Goal: Communication & Community: Answer question/provide support

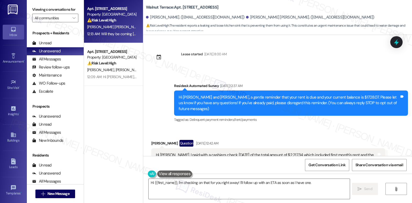
scroll to position [1432, 0]
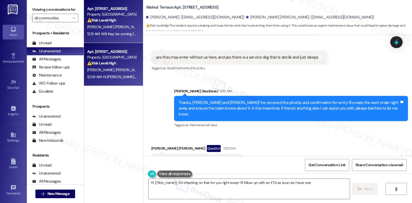
click at [144, 68] on span "[PERSON_NAME]" at bounding box center [158, 69] width 28 height 5
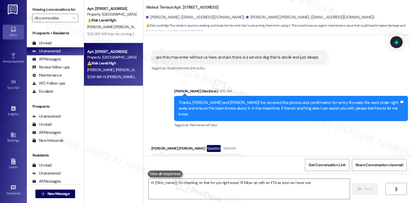
type textarea "Hi {{first_name}}, I'm checking on that for you right away! I'll follow up with…"
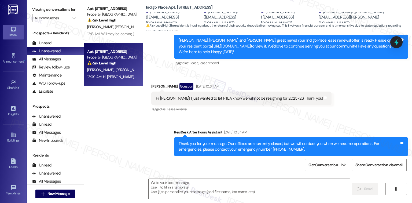
type textarea "Fetching suggested responses. Please feel free to read through the conversation…"
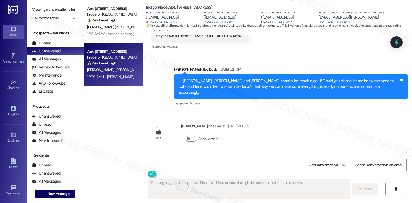
scroll to position [1379, 0]
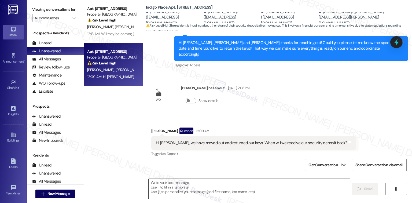
click at [180, 187] on textarea at bounding box center [249, 189] width 201 height 20
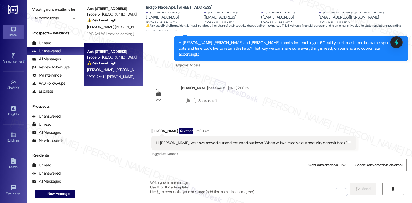
paste textarea "Thank you for confirming, {{first_name}}. I’ll update our records with your mov…"
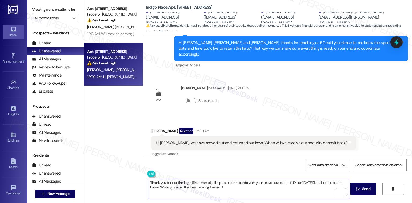
drag, startPoint x: 209, startPoint y: 183, endPoint x: 187, endPoint y: 185, distance: 22.6
click at [187, 185] on textarea "Thank you for confirming, {{first_name}}. I’ll update our records with your mov…" at bounding box center [248, 189] width 201 height 20
click at [228, 181] on textarea "Thank you for confirming, Kayla. I’ll update our records with your move-out dat…" at bounding box center [248, 189] width 201 height 20
click at [231, 181] on textarea "Thank you for confirming, Kayla. I’ll update our records with your move-out dat…" at bounding box center [248, 189] width 201 height 20
drag, startPoint x: 230, startPoint y: 182, endPoint x: 307, endPoint y: 183, distance: 77.8
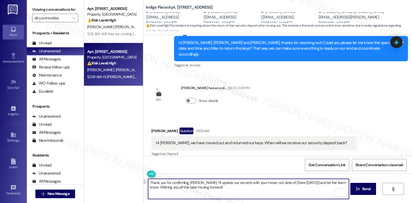
click at [307, 183] on textarea "Thank you for confirming, Kayla. I’ll update our records with your move-out dat…" at bounding box center [248, 189] width 201 height 20
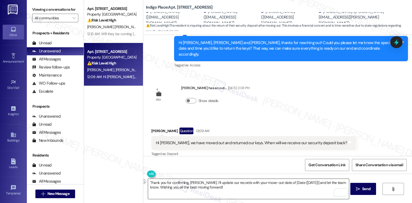
click at [253, 197] on textarea "Thank you for confirming, Kayla. I’ll update our records with your move-out dat…" at bounding box center [248, 189] width 201 height 20
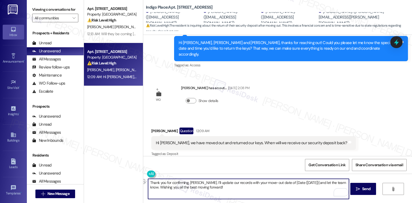
drag, startPoint x: 308, startPoint y: 182, endPoint x: 263, endPoint y: 184, distance: 45.9
click at [263, 184] on textarea "Thank you for confirming, Kayla. I’ll update our records with your move-out dat…" at bounding box center [248, 189] width 201 height 20
click at [298, 183] on textarea "Thank you for confirming, Kayla. I’ll update our records with your move-out and…" at bounding box center [248, 189] width 201 height 20
drag, startPoint x: 238, startPoint y: 189, endPoint x: 258, endPoint y: 187, distance: 20.0
click at [238, 189] on textarea "Thank you for confirming, Kayla. I’ll update our records with your move-out and…" at bounding box center [248, 189] width 201 height 20
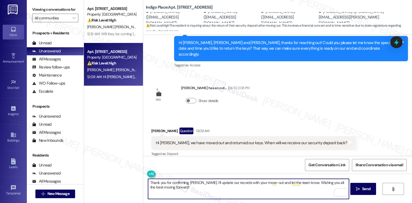
drag, startPoint x: 299, startPoint y: 182, endPoint x: 306, endPoint y: 188, distance: 9.3
click at [299, 182] on textarea "Thank you for confirming, Kayla. I’ll update our records with your move-out and…" at bounding box center [248, 189] width 201 height 20
click at [156, 188] on textarea "Thank you for confirming, Kayla. I’ll update our records with your move-out and…" at bounding box center [248, 189] width 201 height 20
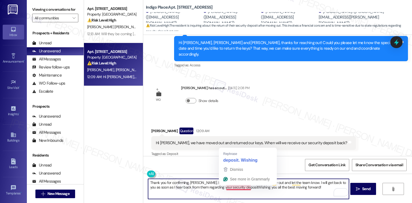
click at [236, 188] on textarea "Thank you for confirming, Kayla. I’ll update our records with your move-out and…" at bounding box center [248, 189] width 201 height 20
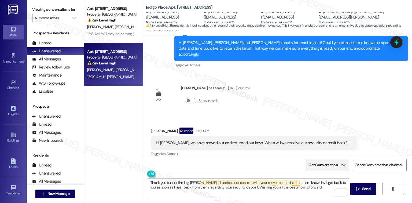
type textarea "Thank you for confirming, Kayla. I’ll update our records with your move-out and…"
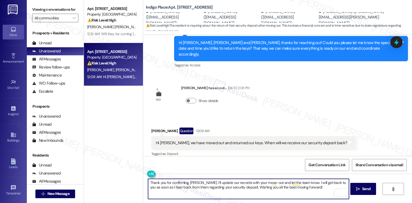
click at [312, 189] on textarea "Thank you for confirming, Kayla. I’ll update our records with your move-out and…" at bounding box center [248, 189] width 201 height 20
click at [366, 184] on button " Send" at bounding box center [363, 189] width 26 height 12
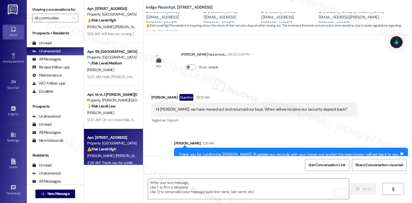
scroll to position [1423, 0]
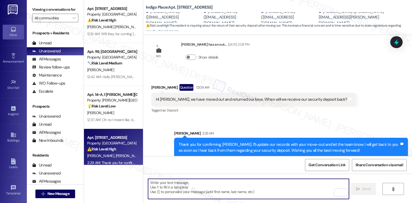
click at [208, 190] on textarea "To enrich screen reader interactions, please activate Accessibility in Grammarl…" at bounding box center [248, 189] width 201 height 20
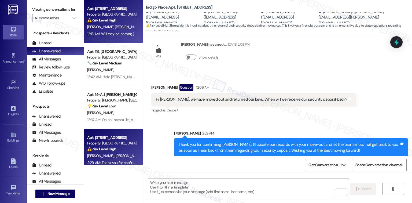
click at [106, 36] on div "12:13 AM: Will they be coming today? 12:13 AM: Will they be coming today?" at bounding box center [115, 33] width 57 height 5
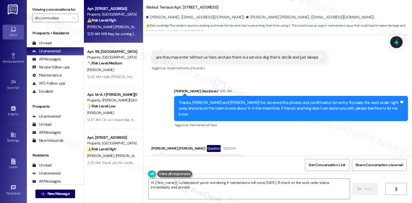
scroll to position [1351, 0]
click at [255, 185] on textarea "Hi {{first_name}}, I understand you're wondering if maintenance will come today…" at bounding box center [249, 189] width 201 height 20
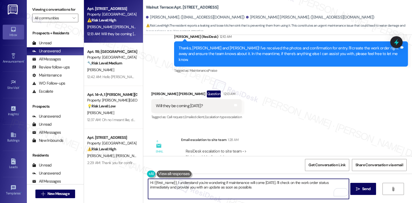
scroll to position [1417, 0]
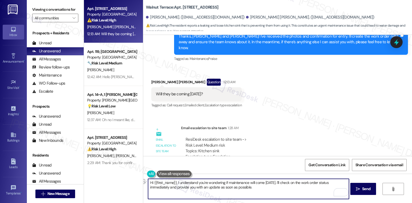
drag, startPoint x: 272, startPoint y: 183, endPoint x: 137, endPoint y: 173, distance: 135.6
click at [130, 180] on div "Apt. 04, 1 Walnut Terrace Property: Walnut Terrace ⚠️ Risk Level: High The resi…" at bounding box center [248, 101] width 328 height 203
click at [243, 184] on textarea "I will provide you with an update as soon as possible when I got some progress" at bounding box center [248, 189] width 201 height 20
click at [289, 184] on textarea "I will provide you with an update as soon as possible when I have some progress" at bounding box center [248, 189] width 201 height 20
paste textarea "If something else comes up, I’ll be glad to assist"
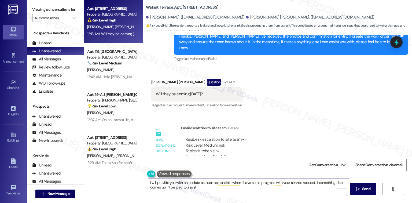
click at [224, 189] on textarea "I will provide you with an update as soon as possible when I have some progress…" at bounding box center [248, 189] width 201 height 20
type textarea "I will provide you with an update as soon as possible when I have some progress…"
click at [362, 190] on span "Send" at bounding box center [366, 189] width 8 height 6
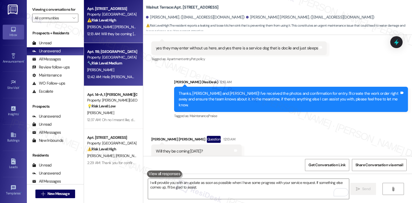
scroll to position [1351, 0]
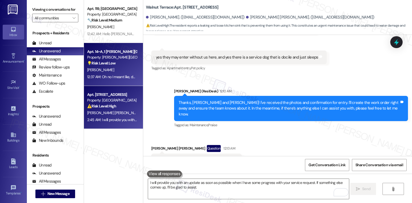
click at [110, 59] on div "Property: [PERSON_NAME][GEOGRAPHIC_DATA]" at bounding box center [112, 57] width 50 height 6
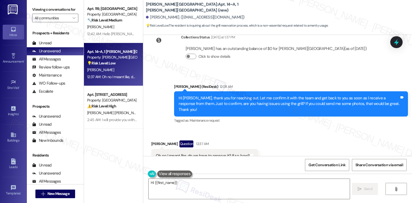
scroll to position [401, 0]
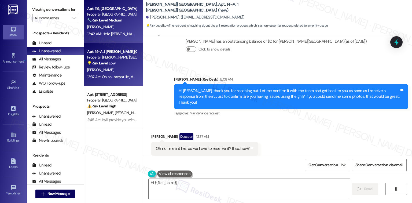
click at [105, 30] on div "S. Lee" at bounding box center [112, 27] width 51 height 7
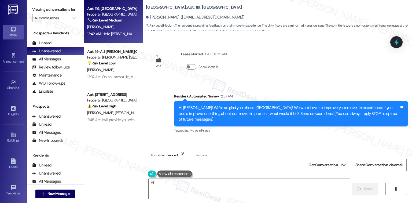
scroll to position [71, 0]
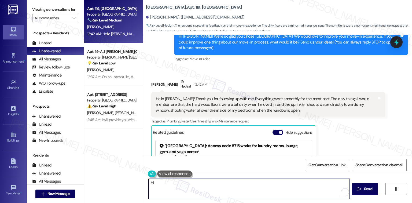
click at [211, 189] on textarea "Hi {{first_name}}, thanks for the feedback! I understand the floors weren't cle…" at bounding box center [249, 189] width 201 height 20
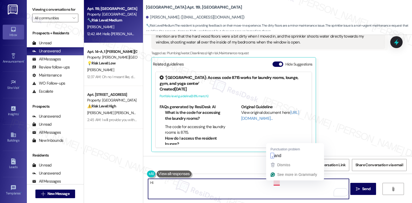
click at [274, 185] on textarea "Hi {{first_name}}, thanks for the feedback! I understand the floors weren't cle…" at bounding box center [248, 189] width 201 height 20
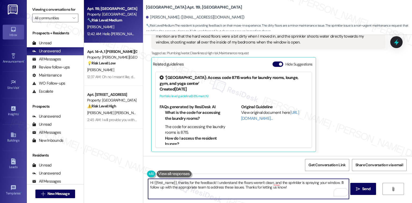
click at [276, 153] on div "Received via SMS Sunny Lee Neutral 12:42 AM Hello Sarah! Thank you for followin…" at bounding box center [268, 81] width 242 height 149
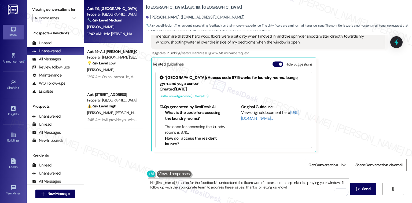
click at [249, 187] on textarea "Hi {{first_name}}, thanks for the feedback! I understand the floors weren't cle…" at bounding box center [248, 189] width 201 height 20
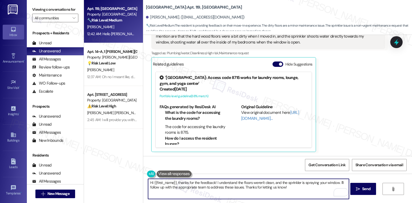
click at [293, 191] on textarea "Hi {{first_name}}, thanks for the feedback! I understand the floors weren't cle…" at bounding box center [248, 189] width 201 height 20
drag, startPoint x: 176, startPoint y: 182, endPoint x: 99, endPoint y: 176, distance: 77.7
click at [99, 176] on div "Apt. 119, University Place University Park & Place Property: University Park & …" at bounding box center [248, 101] width 328 height 203
click at [185, 182] on textarea "Thanks for the feedback! I understand the floors weren't clean, and the sprinkl…" at bounding box center [248, 189] width 201 height 20
click at [299, 189] on textarea "Thanks for the feedback, Sunny! I understand the floors weren't clean, and the …" at bounding box center [248, 189] width 201 height 20
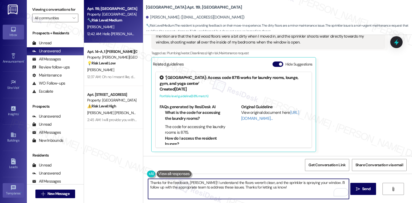
type textarea "Thanks for the feedback, Sunny! I understand the floors weren't clean, and the …"
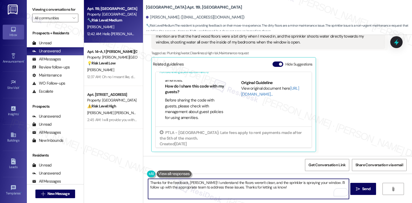
scroll to position [33, 0]
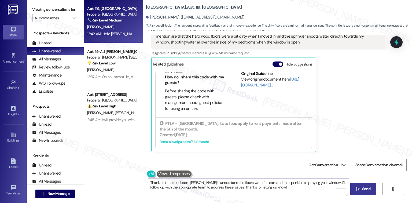
click at [366, 189] on span "Send" at bounding box center [366, 189] width 8 height 6
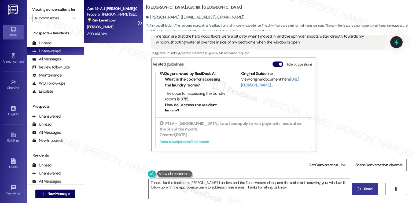
click at [115, 22] on div "💡 Risk Level: Low The resident is inquiring about the grill reservation process…" at bounding box center [112, 20] width 50 height 6
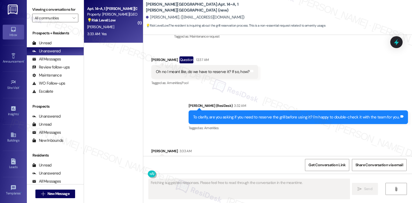
scroll to position [492, 0]
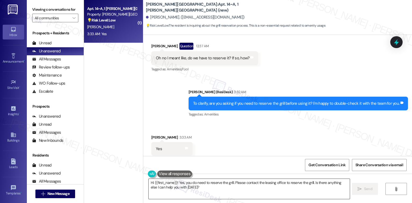
click at [217, 194] on textarea "Hi {{first_name}}! Yes, you do need to reserve the grill. Please contact the le…" at bounding box center [249, 189] width 201 height 20
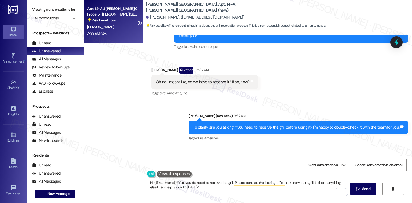
scroll to position [492, 0]
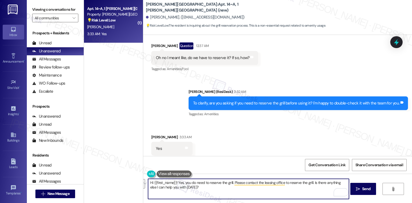
drag, startPoint x: 187, startPoint y: 186, endPoint x: 128, endPoint y: 175, distance: 59.6
click at [128, 175] on div "( 1 ) Apt. 14~A, 1 Taylor Heights (new) Property: Taylor Heights 💡 Risk Level: …" at bounding box center [248, 101] width 328 height 203
click at [128, 175] on div "( 1 ) Apt. 14~A, 1 Taylor Heights (new) Property: Taylor Heights 💡 Risk Level: …" at bounding box center [113, 101] width 59 height 203
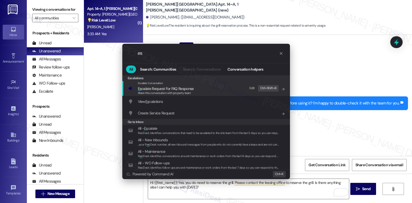
click at [161, 55] on input "es" at bounding box center [208, 53] width 141 height 6
type input "e"
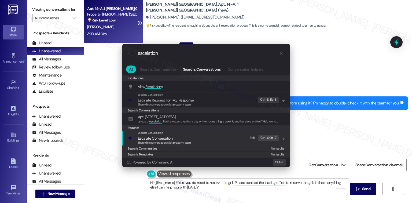
type input "escalation"
click at [211, 134] on div "Escalate Conversation Escalate Conversation Share this conversation with proper…" at bounding box center [206, 138] width 157 height 14
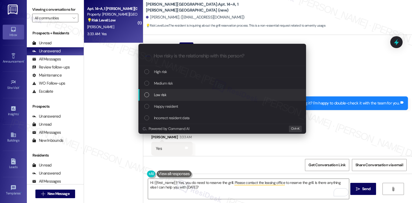
click at [180, 98] on div "Low risk" at bounding box center [222, 95] width 168 height 12
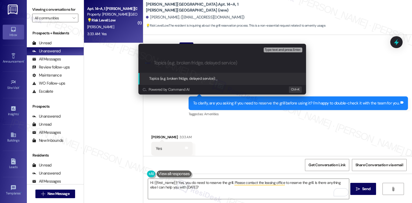
click at [186, 65] on input "Topics (e.g. broken fridge, delayed service)" at bounding box center [227, 63] width 146 height 6
type input "Grill Inquiry"
click at [281, 54] on div ".cls-1{fill:#0a055f;}.cls-2{fill:#0cc4c4;} resideskLogoBlueOrange Grill Inquiry" at bounding box center [222, 62] width 168 height 19
click at [279, 50] on span "Type text and press Enter." at bounding box center [283, 50] width 36 height 4
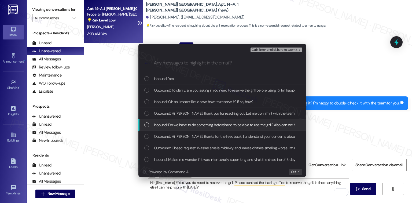
click at [150, 126] on div "Inbound: Do we have to do something beforehand to be able to use the grill? Als…" at bounding box center [222, 125] width 157 height 6
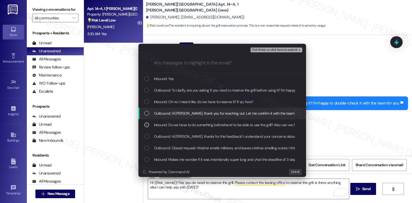
click at [156, 116] on span "Outbound: Hi Lindt, thank you for reaching out. Let me confirm it with the team…" at bounding box center [367, 113] width 427 height 6
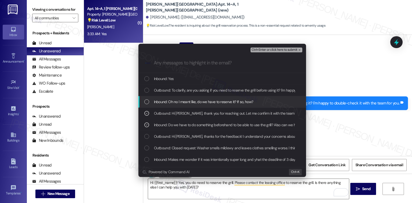
click at [163, 102] on span "Inbound: Oh no I meant like, do we have to reserve it? If so, how?" at bounding box center [204, 102] width 100 height 6
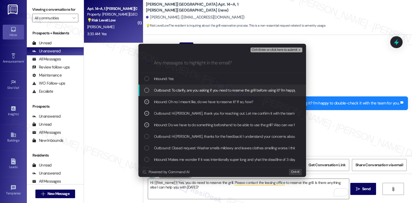
click at [171, 91] on span "Outbound: To clarify, are you asking if you need to reserve the grill before us…" at bounding box center [257, 90] width 207 height 6
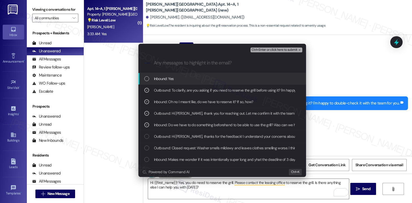
click at [169, 80] on span "Inbound: Yes" at bounding box center [164, 79] width 20 height 6
click at [297, 51] on icon "remove-block-ctrl+enter-or click here to submit" at bounding box center [299, 50] width 4 height 4
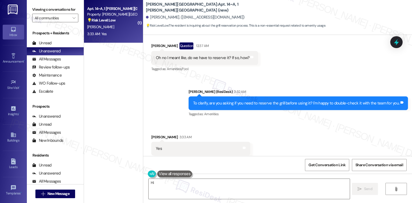
click at [118, 69] on div "( 1 ) Apt. 14~A, 1 Taylor Heights (new) Property: Taylor Heights 💡 Risk Level: …" at bounding box center [113, 82] width 59 height 165
click at [126, 19] on div "💡 Risk Level: Low The resident is inquiring about the grill reservation process…" at bounding box center [112, 20] width 50 height 6
click at [46, 60] on div "All Messages" at bounding box center [46, 59] width 29 height 6
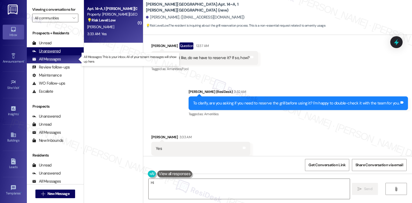
click at [53, 50] on div "Unanswered" at bounding box center [46, 51] width 28 height 6
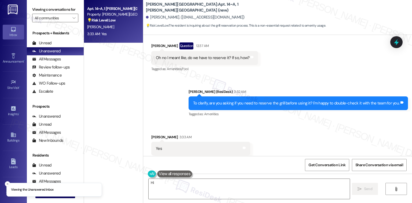
click at [107, 23] on div "Apt. 14~A, 1 Taylor Heights (new) Property: Taylor Heights 💡 Risk Level: Low Th…" at bounding box center [112, 14] width 51 height 18
click at [112, 23] on div "Apt. 14~A, 1 Taylor Heights (new) Property: Taylor Heights 💡 Risk Level: Low Th…" at bounding box center [112, 14] width 51 height 18
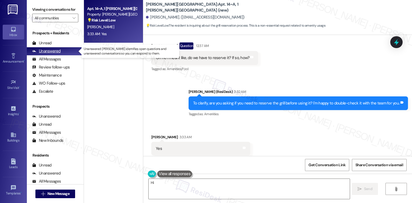
click at [46, 51] on div "Unanswered" at bounding box center [46, 51] width 28 height 6
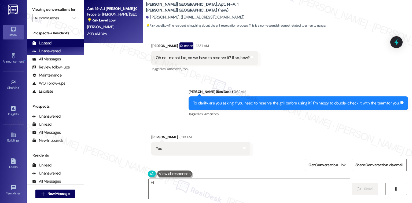
click at [46, 42] on div "Unread" at bounding box center [41, 43] width 19 height 6
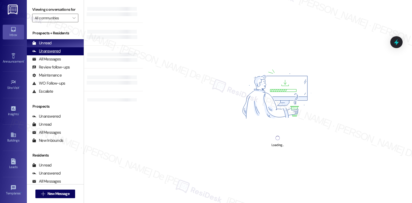
click at [42, 47] on div "Unanswered (0)" at bounding box center [55, 51] width 57 height 8
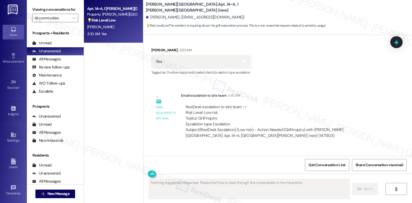
scroll to position [595, 0]
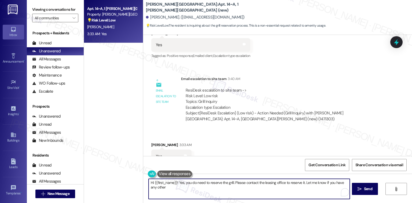
click at [178, 186] on textarea "Hi {{first_name}}! Yes, you do need to reserve the grill. Please contact the le…" at bounding box center [249, 189] width 201 height 20
click at [202, 188] on textarea "Hi {{first_name}}! Yes, you do need to reserve the grill. Please contact the le…" at bounding box center [249, 189] width 201 height 20
click at [205, 179] on textarea "Got it, I will keep you posted." at bounding box center [248, 189] width 201 height 20
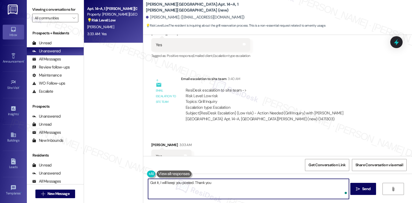
type textarea "Got it, I will keep you posted. Thank you!"
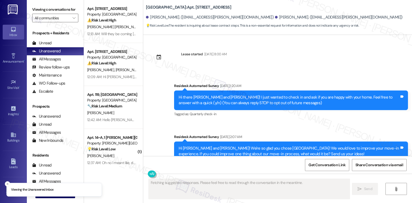
scroll to position [6799, 0]
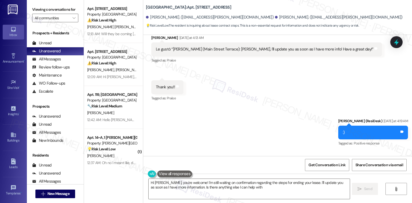
type textarea "Hi Ivette, you're welcome! I'm still waiting on confirmation regarding the step…"
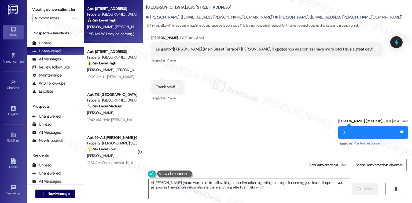
click at [99, 26] on span "[PERSON_NAME] [PERSON_NAME]" at bounding box center [115, 26] width 56 height 5
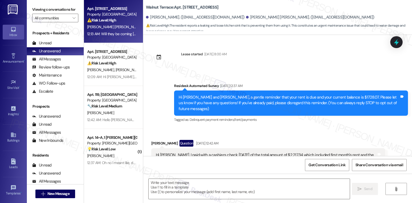
scroll to position [1417, 0]
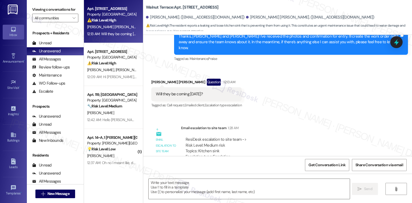
type textarea "Fetching suggested responses. Please feel free to read through the conversation…"
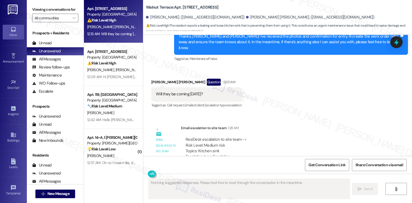
type textarea "l"
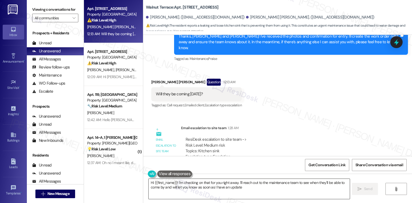
type textarea "Hi {{first_name}}! I'm checking on that for you right away. I'll reach out to t…"
click at [100, 169] on div "Apt. 04, 1 Walnut Terrace Property: Walnut Terrace ⚠️ Risk Level: High The resi…" at bounding box center [113, 101] width 59 height 203
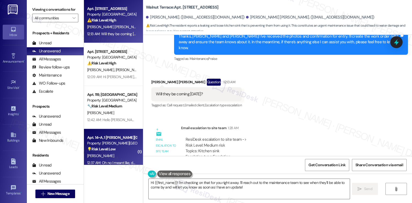
click at [102, 157] on div "[PERSON_NAME]" at bounding box center [112, 155] width 51 height 7
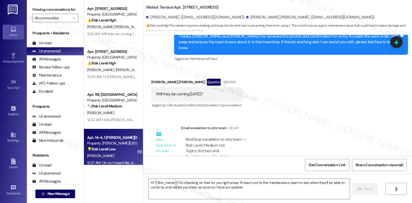
type textarea "Fetching suggested responses. Please feel free to read through the conversation…"
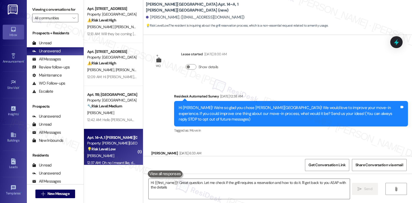
type textarea "Hi {{first_name}}! Great question. Let me check if the grill requires a reserva…"
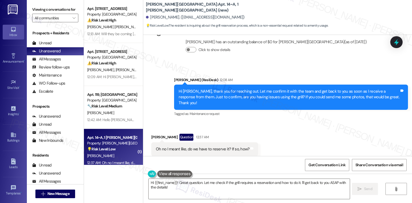
scroll to position [401, 0]
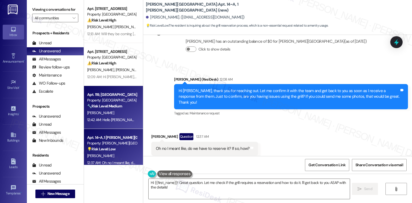
click at [103, 102] on div "Property: [GEOGRAPHIC_DATA]" at bounding box center [112, 100] width 50 height 6
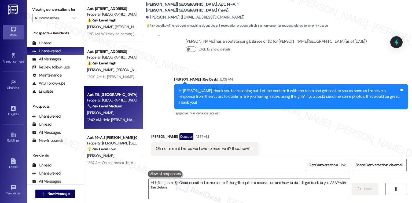
type textarea "Hi {{first_name}}! Great question. Let me check if the grill requires a reserva…"
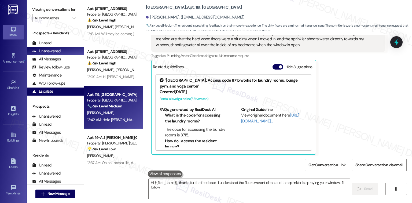
scroll to position [139, 0]
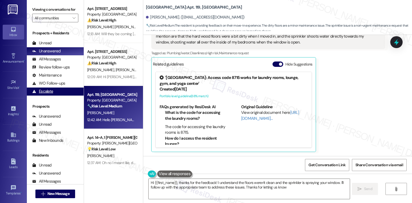
type textarea "Hi {{first_name}}, thanks for the feedback! I understand the floors weren't cle…"
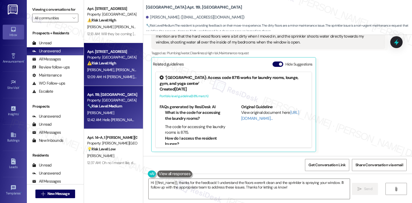
click at [90, 65] on strong "⚠️ Risk Level: High" at bounding box center [101, 63] width 29 height 5
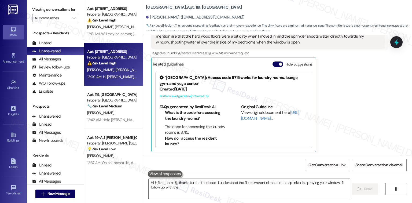
type textarea "Hi {{first_name}}, thanks for the feedback! I understand the floors weren't cle…"
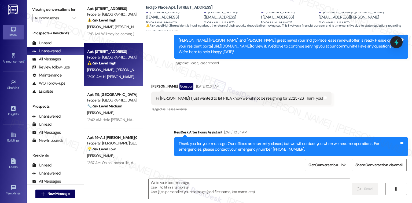
type textarea "Fetching suggested responses. Please feel free to read through the conversation…"
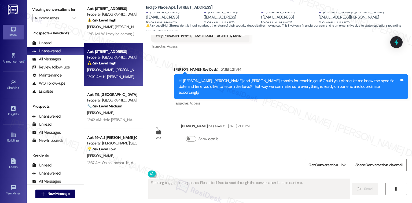
scroll to position [1379, 0]
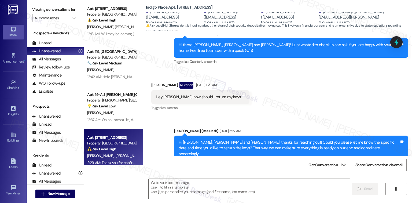
scroll to position [1423, 0]
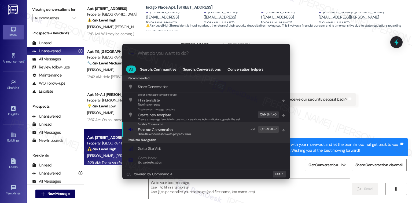
click at [180, 130] on span "Escalate Conversation" at bounding box center [164, 130] width 53 height 6
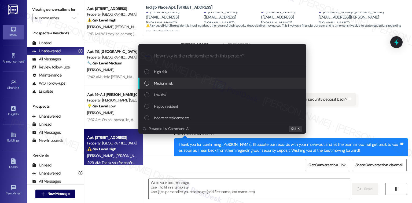
click at [185, 81] on div "Medium risk" at bounding box center [222, 83] width 157 height 6
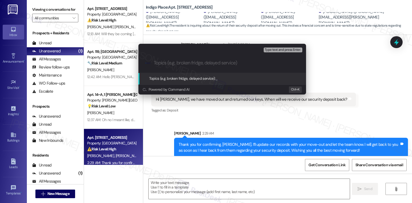
click at [201, 61] on input "Topics (e.g. broken fridge, delayed service)" at bounding box center [227, 63] width 146 height 6
type input "Security Deposit"
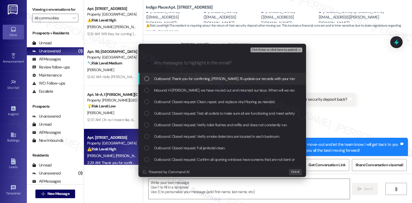
click at [151, 78] on div "Outbound: Thank you for confirming, Kayla. I’ll update our records with your mo…" at bounding box center [222, 79] width 157 height 6
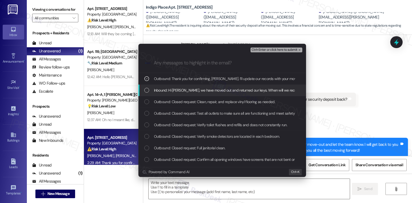
click at [148, 86] on div "Inbound: Hi Sarah, we have moved out and returned our keys. When will we receiv…" at bounding box center [222, 90] width 168 height 12
click at [266, 49] on span "Ctrl+Enter or click here to submit" at bounding box center [275, 50] width 46 height 4
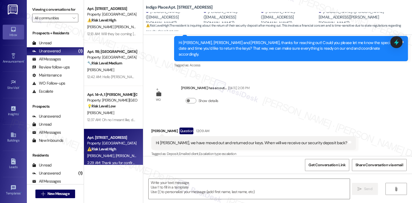
scroll to position [1430, 0]
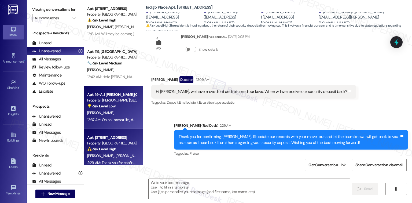
click at [122, 112] on div "L. Schmitz" at bounding box center [112, 112] width 51 height 7
click at [113, 144] on div "Property: Indigo Place" at bounding box center [112, 143] width 50 height 6
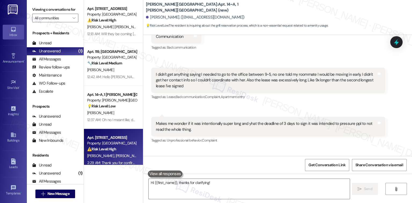
scroll to position [401, 0]
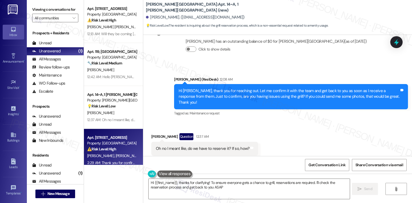
type textarea "Hi {{first_name}}, thanks for clarifying! To ensure everyone gets a chance to g…"
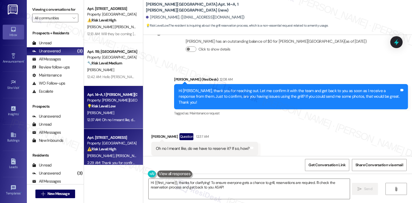
click at [117, 118] on div "12:37 AM: Oh no I meant like, do we have to reserve it? If so, how? 12:37 AM: O…" at bounding box center [137, 119] width 100 height 5
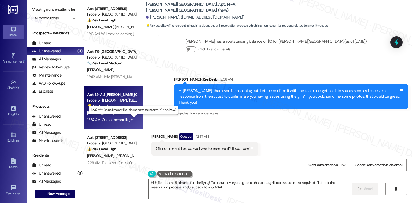
type textarea "Hi {{first_name}}, thanks for clarifying! To ensure everyone gets a chance to g…"
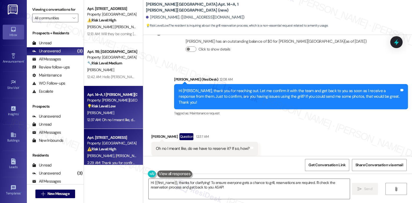
click at [99, 134] on div "Apt. 101, 1 Indigo Place Property: Indigo Place ⚠️ Risk Level: High The residen…" at bounding box center [113, 150] width 59 height 43
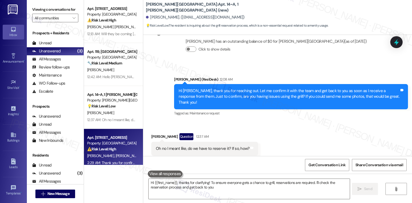
type textarea "Hi {{first_name}}, thanks for clarifying! To ensure everyone gets a chance to g…"
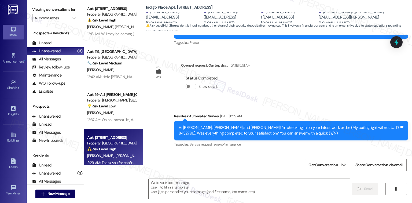
type textarea "Fetching suggested responses. Please feel free to read through the conversation…"
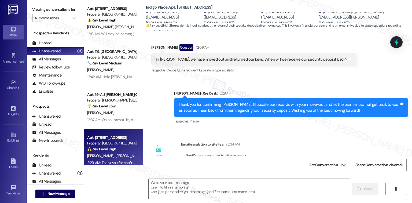
scroll to position [1497, 0]
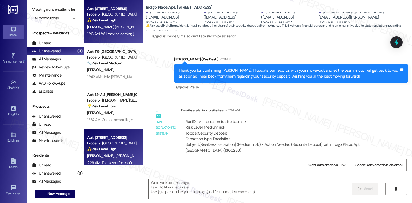
click at [106, 21] on strong "⚠️ Risk Level: High" at bounding box center [101, 20] width 29 height 5
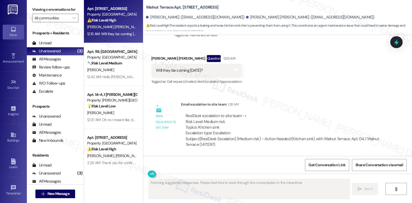
scroll to position [1417, 0]
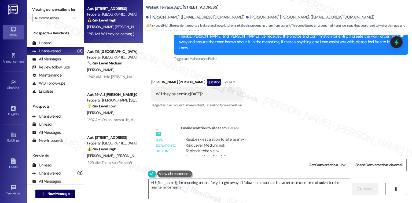
type textarea "Hi {{first_name}}, I'm checking on that for you right away! I'll follow up as s…"
drag, startPoint x: 252, startPoint y: 190, endPoint x: 241, endPoint y: 191, distance: 10.8
click at [252, 190] on textarea "Hi {{first_name}}, I'm checking on that for you right away! I'll follow up as s…" at bounding box center [249, 189] width 201 height 20
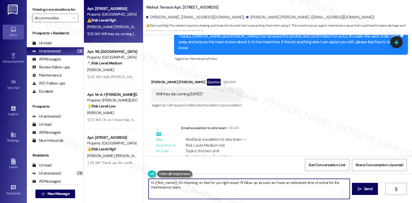
type textarea "m."
drag, startPoint x: 211, startPoint y: 195, endPoint x: 139, endPoint y: 164, distance: 77.7
click at [138, 168] on div "Apt. 04, 1 Walnut Terrace Property: Walnut Terrace ⚠️ Risk Level: High The resi…" at bounding box center [248, 101] width 328 height 203
click at [148, 183] on textarea "I just created a work order for you and let the team know" at bounding box center [248, 189] width 201 height 20
click at [255, 181] on textarea "Since I just created a work order for you and let the team know" at bounding box center [248, 189] width 201 height 20
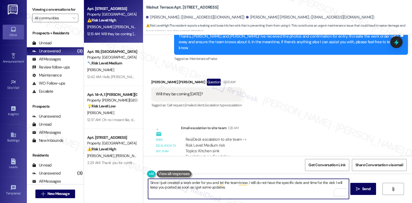
type textarea "Since I just created a work order for you and let the team know, I still do not…"
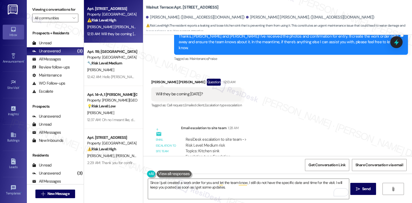
drag, startPoint x: 279, startPoint y: 63, endPoint x: 282, endPoint y: 62, distance: 2.8
click at [279, 67] on div "Received via SMS Tristan Griffey Jones Question 12:13 AM Will they be coming to…" at bounding box center [277, 90] width 269 height 46
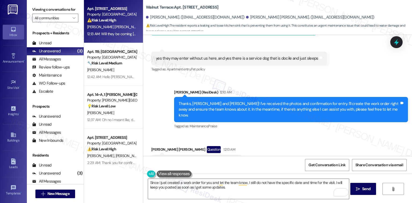
scroll to position [1346, 0]
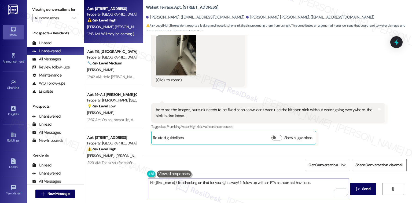
scroll to position [1351, 0]
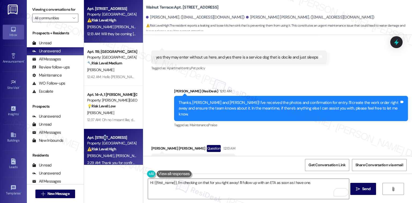
type textarea "1"
click at [99, 138] on div "Apt. [STREET_ADDRESS]" at bounding box center [112, 138] width 50 height 6
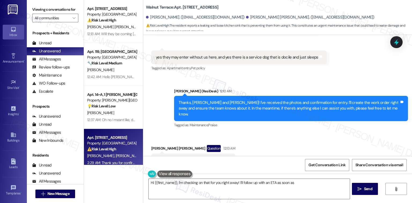
type textarea "Hi {{first_name}}, I'm checking on that for you right away! I'll follow up with…"
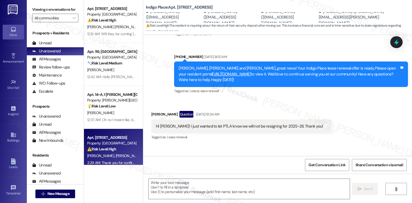
type textarea "Fetching suggested responses. Please feel free to read through the conversation…"
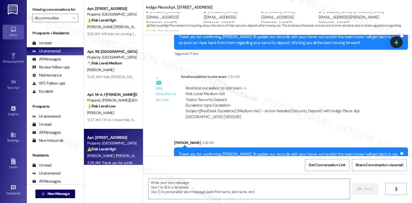
scroll to position [1539, 0]
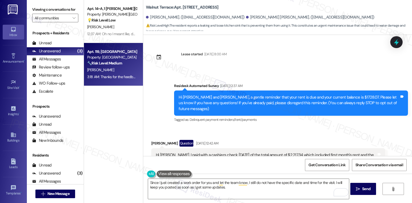
scroll to position [1432, 0]
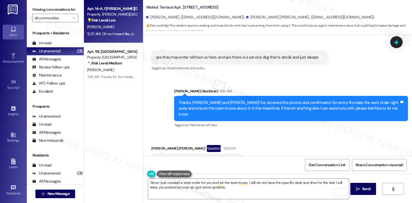
click at [115, 27] on div "[PERSON_NAME]" at bounding box center [112, 27] width 51 height 7
type textarea "Fetching suggested responses. Please feel free to read through the conversation…"
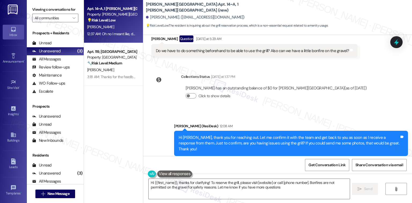
scroll to position [401, 0]
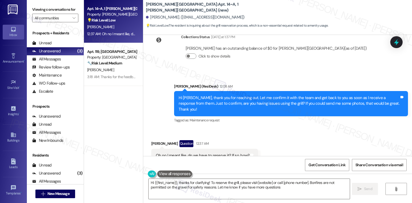
type textarea "Hi {{first_name}}, thanks for clarifying! To reserve the grill, please visit [w…"
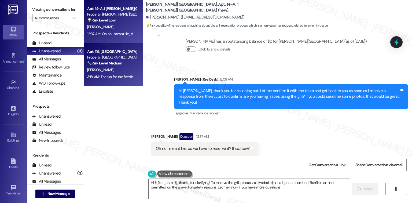
click at [110, 80] on div "Apt. 119, [GEOGRAPHIC_DATA] Property: [GEOGRAPHIC_DATA] 🔧 Risk Level: Medium Th…" at bounding box center [113, 64] width 59 height 43
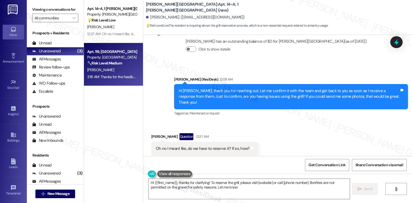
type textarea "Hi {{first_name}}, thanks for clarifying! To reserve the grill, please visit [w…"
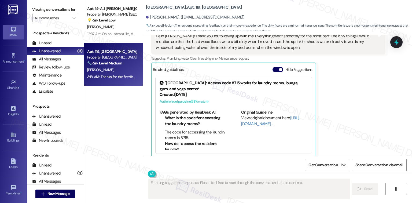
scroll to position [139, 0]
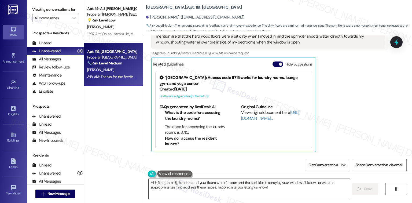
click at [162, 188] on textarea "Hi {{first_name}}, I understand your floors weren't clean and the sprinkler is …" at bounding box center [249, 189] width 201 height 20
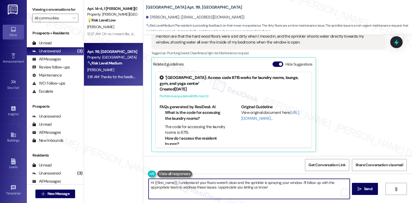
click at [162, 188] on textarea "Hi {{first_name}}, I understand your floors weren't clean and the sprinkler is …" at bounding box center [249, 189] width 201 height 20
click at [153, 183] on textarea "Hi {{first_name}}, I understand your floors weren't clean and the sprinkler is …" at bounding box center [248, 189] width 201 height 20
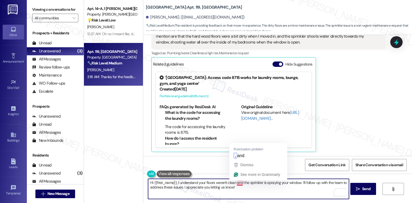
click at [235, 181] on textarea "Hi {{first_name}}, I understand your floors weren't clean and the sprinkler is …" at bounding box center [248, 189] width 201 height 20
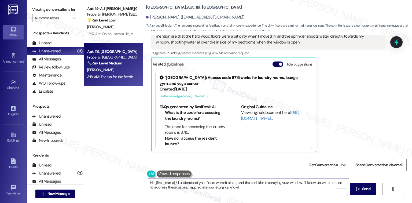
scroll to position [68, 0]
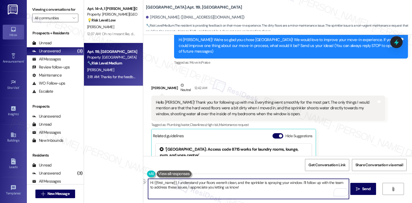
drag, startPoint x: 194, startPoint y: 182, endPoint x: 148, endPoint y: 181, distance: 46.4
click at [146, 182] on div "Hi {{first_name}}, I understand your floors weren't clean, and the sprinkler is…" at bounding box center [277, 194] width 269 height 40
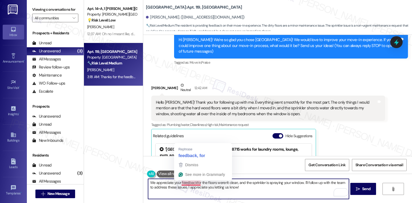
click at [195, 183] on textarea "We appreciate your feedbackfor the floors weren't clean, and the sprinkler is s…" at bounding box center [248, 189] width 201 height 20
click at [201, 183] on textarea "We appreciate your feedbackfor the floors weren't clean, and the sprinkler is s…" at bounding box center [248, 189] width 201 height 20
click at [192, 182] on textarea "We appreciate your feedbackfor the floors weren't clean, and the sprinkler is s…" at bounding box center [248, 189] width 201 height 20
click at [193, 182] on textarea "We appreciate your feedbackfor the floors weren't clean, and the sprinkler is s…" at bounding box center [248, 189] width 201 height 20
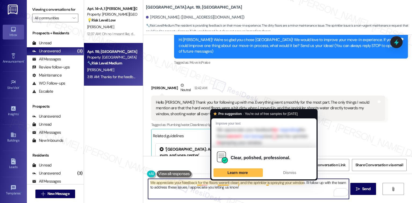
click at [276, 188] on textarea "We appreciate your feedback for the floors weren't clean, and the sprinkler is …" at bounding box center [248, 189] width 201 height 20
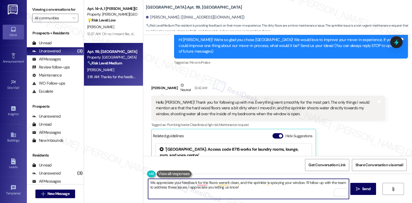
click at [253, 187] on textarea "We appreciate your feedback for the floors weren't clean, and the sprinkler is …" at bounding box center [248, 189] width 201 height 20
drag, startPoint x: 224, startPoint y: 187, endPoint x: 181, endPoint y: 189, distance: 42.7
click at [181, 189] on textarea "We appreciate your feedback for the floors weren't clean, and the sprinkler is …" at bounding box center [248, 189] width 201 height 20
click at [203, 184] on textarea "We appreciate your feedback for the floors weren't clean, and the sprinkler is …" at bounding box center [248, 189] width 201 height 20
click at [190, 191] on textarea "We appreciate your feedback that the floors weren't clean, and the sprinkler is…" at bounding box center [248, 189] width 201 height 20
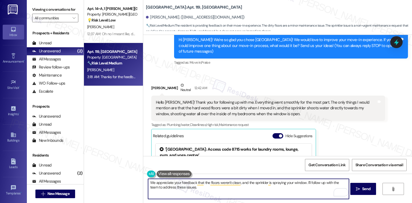
click at [184, 186] on textarea "We appreciate your feedback that the floors weren't clean, and the sprinkler is…" at bounding box center [248, 189] width 201 height 20
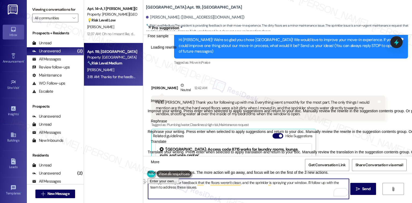
drag, startPoint x: 182, startPoint y: 186, endPoint x: 145, endPoint y: 187, distance: 36.5
click at [145, 187] on div "We appreciate your feedback that the floors weren't clean, and the sprinkler is…" at bounding box center [277, 194] width 269 height 40
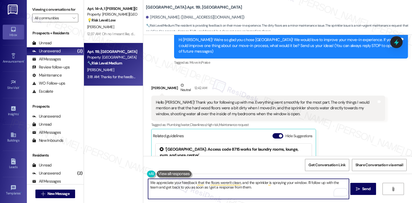
click at [252, 188] on textarea "We appreciate your feedback that the floors weren't clean, and the sprinkler is…" at bounding box center [248, 189] width 201 height 20
click at [257, 186] on textarea "We appreciate your feedback that the floors weren't clean, and the sprinkler is…" at bounding box center [248, 189] width 201 height 20
paste textarea "Please let me know if there’s anything more I can do for you."
type textarea "We appreciate your feedback that the floors weren't clean, and the sprinkler is…"
drag, startPoint x: 361, startPoint y: 192, endPoint x: 349, endPoint y: 191, distance: 11.8
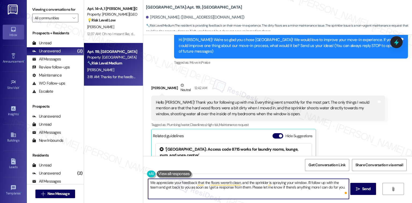
click at [355, 191] on button " Send" at bounding box center [363, 189] width 26 height 12
click at [350, 191] on div "We appreciate your feedback that the floors weren't clean, and the sprinkler is…" at bounding box center [277, 194] width 269 height 40
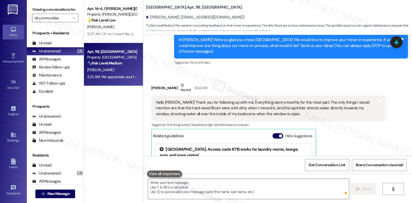
scroll to position [139, 0]
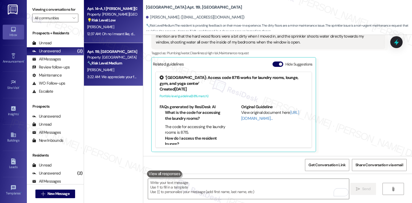
click at [111, 27] on div "L. Schmitz" at bounding box center [112, 27] width 51 height 7
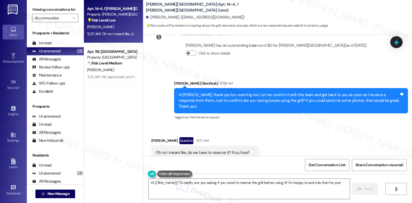
scroll to position [401, 0]
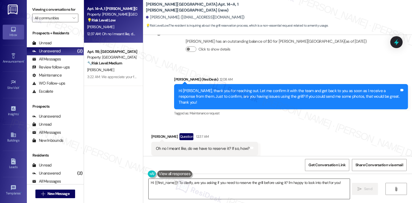
drag, startPoint x: 227, startPoint y: 192, endPoint x: 224, endPoint y: 192, distance: 3.5
click at [227, 192] on textarea "Hi {{first_name}}! To clarify, are you asking if you need to reserve the grill …" at bounding box center [249, 189] width 201 height 20
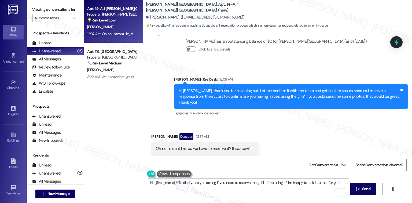
click at [220, 193] on textarea "Hi {{first_name}}! To clarify, are you asking if you need to reserve the grill …" at bounding box center [248, 189] width 201 height 20
drag, startPoint x: 175, startPoint y: 183, endPoint x: 121, endPoint y: 185, distance: 54.2
click at [119, 183] on div "Apt. 14~A, 1 Taylor Heights (new) Property: Taylor Heights 💡 Risk Level: Low Th…" at bounding box center [248, 101] width 328 height 203
drag, startPoint x: 321, startPoint y: 180, endPoint x: 318, endPoint y: 183, distance: 3.6
click at [321, 181] on textarea "To clarify, are you asking if you need to reserve the grill before using it? I'…" at bounding box center [248, 189] width 201 height 20
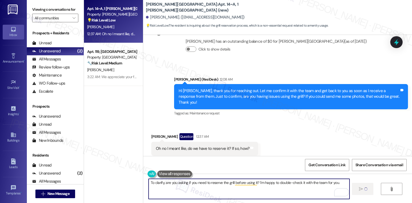
type textarea "To clarify, are you asking if you need to reserve the grill before using it? I'…"
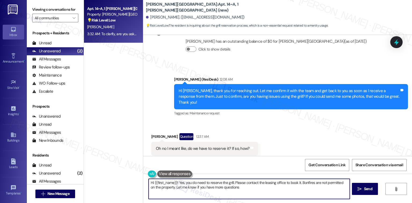
type textarea "Hi {{first_name}}! Yes, you do need to reserve the grill. Please contact the le…"
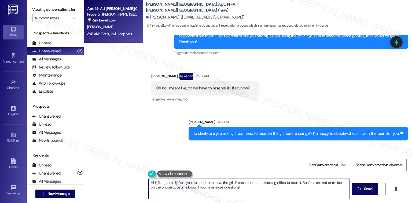
scroll to position [476, 0]
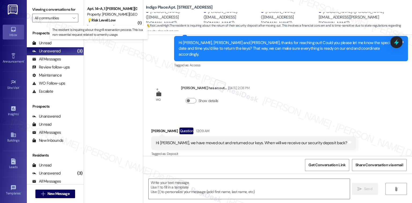
scroll to position [1432, 0]
click at [109, 22] on strong "💡 Risk Level: Low" at bounding box center [101, 20] width 28 height 5
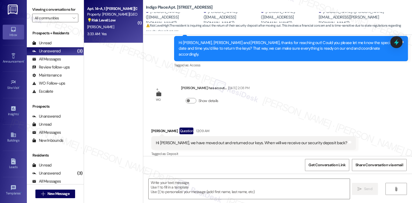
type textarea "Fetching suggested responses. Please feel free to read through the conversation…"
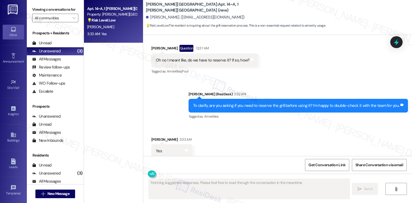
scroll to position [492, 0]
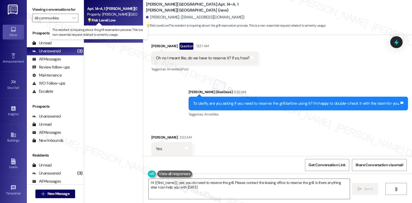
type textarea "Hi {{first_name}}, yes, you do need to reserve the grill. Please contact the le…"
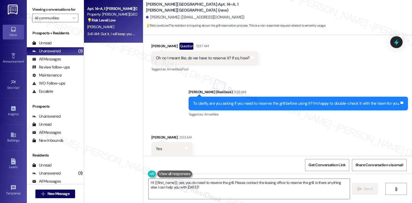
scroll to position [529, 0]
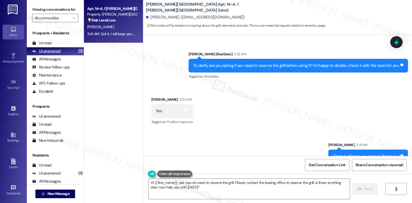
click at [54, 53] on div "Unanswered" at bounding box center [46, 51] width 28 height 6
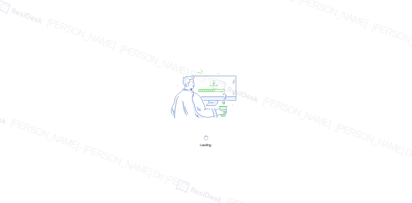
scroll to position [1432, 0]
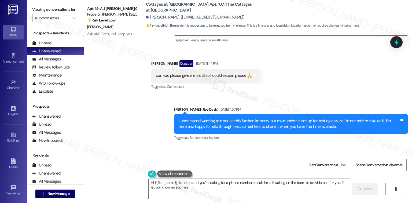
scroll to position [89, 0]
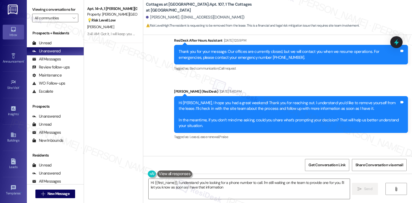
type textarea "Hi {{first_name}}, I understand you're looking for a phone number to call. I'm …"
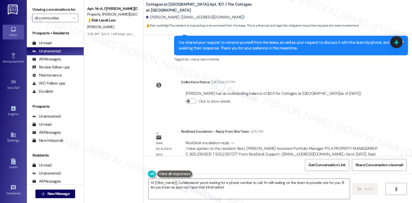
scroll to position [454, 0]
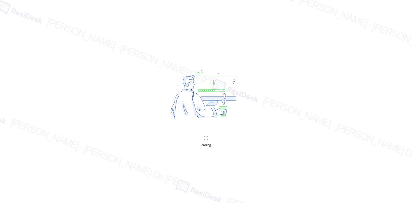
scroll to position [1432, 0]
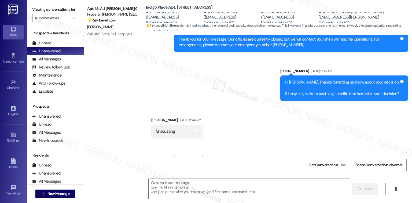
type textarea "Fetching suggested responses. Please feel free to read through the conversation…"
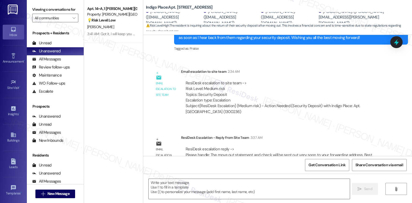
scroll to position [1545, 0]
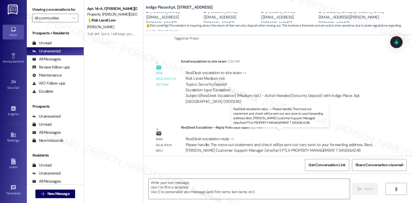
click at [207, 136] on div "ResiDesk escalation reply -> Please handle; The move out statement and check wi…" at bounding box center [279, 144] width 187 height 17
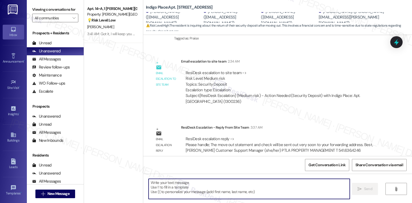
click at [181, 191] on textarea at bounding box center [249, 189] width 201 height 20
drag, startPoint x: 217, startPoint y: 189, endPoint x: 233, endPoint y: 180, distance: 17.6
click at [219, 187] on textarea "To enrich screen reader interactions, please activate Accessibility in Grammarl…" at bounding box center [248, 189] width 201 height 20
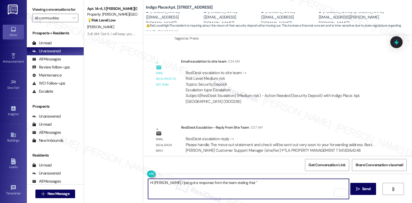
paste textarea "The move out statement and check will be sent out very soon to your forwarding …"
paste textarea "In the meantime, please don’t hesitate to let me know if there’s anything else …"
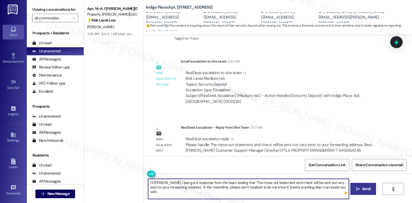
type textarea "Hi [PERSON_NAME], I just got a response from the team stating that "The move ou…"
click at [364, 186] on span "Send" at bounding box center [366, 189] width 8 height 6
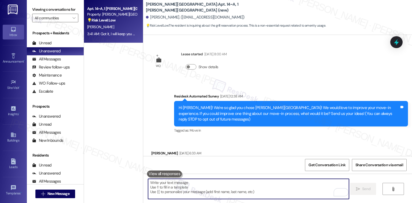
scroll to position [1432, 0]
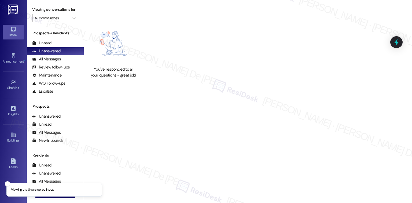
scroll to position [1432, 0]
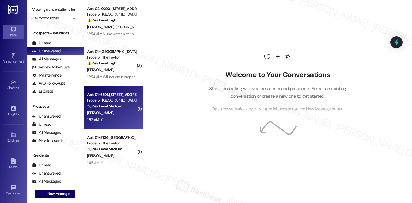
click at [110, 119] on div "1:52 AM: Y 1:52 AM: Y" at bounding box center [112, 119] width 51 height 7
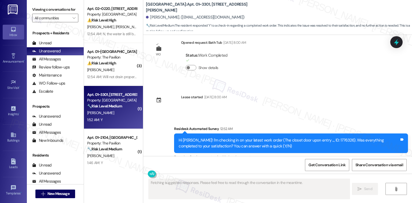
scroll to position [2381, 0]
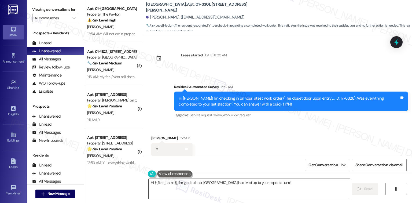
click at [185, 181] on textarea "Hi {{first_name}}, I'm" at bounding box center [249, 189] width 201 height 20
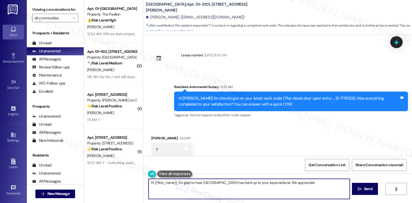
type textarea "Hi {{first_name}}, I'm glad to hear [GEOGRAPHIC_DATA] has lived up to your expe…"
click at [185, 181] on textarea "Hi {{first_name}}, I'm glad to hear [GEOGRAPHIC_DATA] has lived up to your expe…" at bounding box center [249, 189] width 201 height 20
drag, startPoint x: 218, startPoint y: 185, endPoint x: 137, endPoint y: 181, distance: 80.8
click at [137, 181] on div "Apt. 01~[GEOGRAPHIC_DATA][PERSON_NAME] Property: The Pavilion ⚠️ Risk Level: Hi…" at bounding box center [248, 101] width 328 height 203
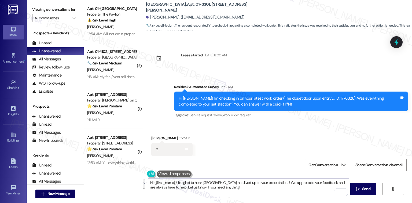
paste textarea "I'm happy the work order was completed to your satisfaction! We'd also love to …"
type textarea "I'm happy the work order was completed to your satisfaction! We'd also love to …"
click at [368, 188] on span "Send" at bounding box center [366, 189] width 8 height 6
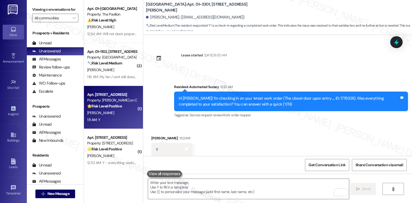
click at [90, 109] on div "Apt. 706, [STREET_ADDRESS] Property: [PERSON_NAME] on Canal 🌟 Risk Level: Posit…" at bounding box center [112, 100] width 51 height 18
type textarea "Fetching suggested responses. Please feel free to read through the conversation…"
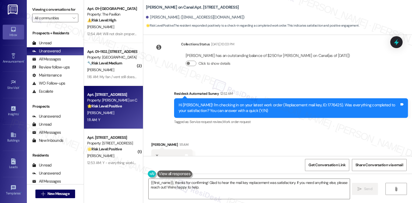
scroll to position [3902, 0]
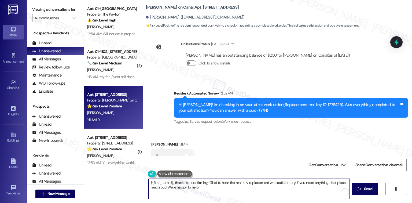
drag, startPoint x: 219, startPoint y: 188, endPoint x: 143, endPoint y: 179, distance: 76.4
click at [146, 179] on div "{{first_name}}, thanks for confirming! Glad to hear the mail key replacement wa…" at bounding box center [246, 188] width 201 height 21
paste textarea "I'm happy the work order was completed to your satisfaction! We'd also love to …"
type textarea "I'm happy the work order was completed to your satisfaction! We'd also love to …"
click at [368, 192] on button " Send" at bounding box center [363, 189] width 26 height 12
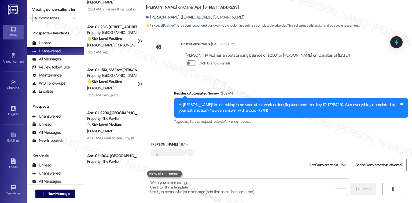
scroll to position [143, 0]
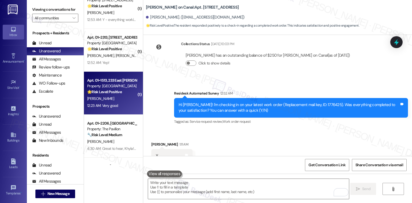
click at [116, 99] on div "R. Robles" at bounding box center [112, 98] width 51 height 7
type textarea "Fetching suggested responses. Please feel free to read through the conversation…"
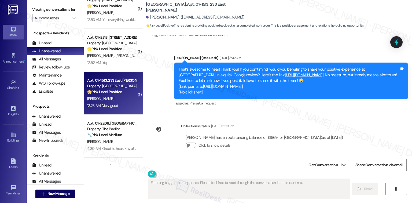
scroll to position [4029, 0]
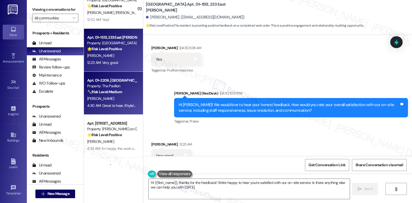
type textarea "Hi {{first_name}}, thanks for the feedback! We're happy to hear you're satisfie…"
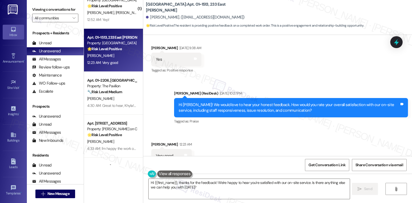
scroll to position [4030, 0]
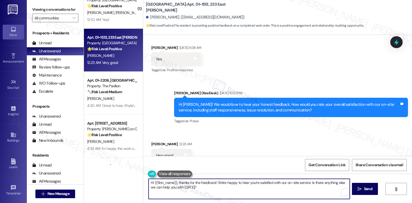
drag, startPoint x: 191, startPoint y: 190, endPoint x: 138, endPoint y: 175, distance: 54.9
click at [143, 177] on div "Hi {{first_name}}, thanks for the feedback! We're happy to hear you're satisfie…" at bounding box center [277, 194] width 269 height 40
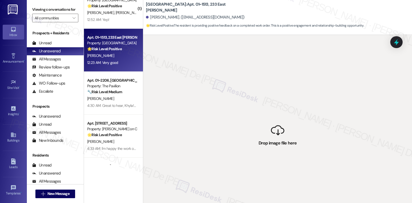
drag, startPoint x: 197, startPoint y: 189, endPoint x: 191, endPoint y: 187, distance: 6.6
click at [191, 187] on div " Drop image file here" at bounding box center [277, 136] width 269 height 203
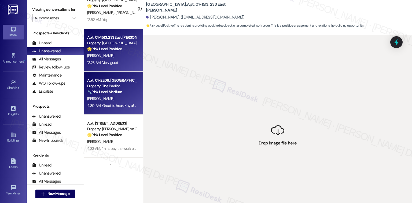
click at [109, 80] on div "Apt. 01~2206, One Lafayette Plaisance" at bounding box center [112, 81] width 50 height 6
click at [107, 53] on div "R. Robles" at bounding box center [112, 55] width 51 height 7
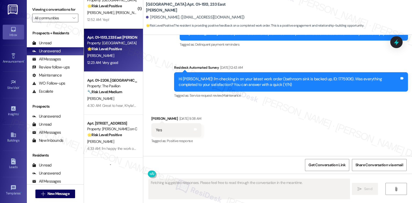
scroll to position [4029, 0]
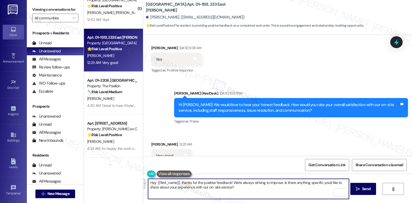
drag, startPoint x: 230, startPoint y: 181, endPoint x: 234, endPoint y: 198, distance: 17.2
click at [235, 198] on textarea "Hey {{first_name}}, thanks for the positive feedback! We're always striving to …" at bounding box center [248, 189] width 201 height 20
paste textarea "I'm happy the work order was completed to your satisfaction! We'd also love to …"
type textarea "Hey {{first_name}}, thanks for the positive feedback! I'm happy the work order …"
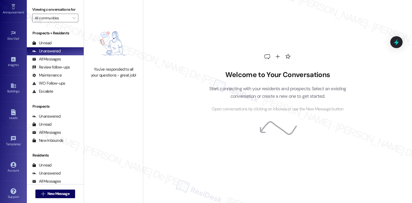
scroll to position [51, 0]
click at [10, 158] on link "Account" at bounding box center [13, 165] width 21 height 14
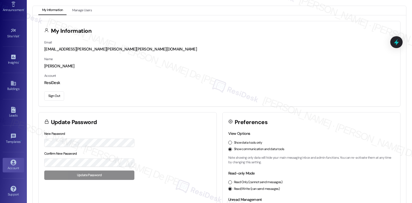
click at [48, 96] on button "Sign Out" at bounding box center [54, 95] width 20 height 9
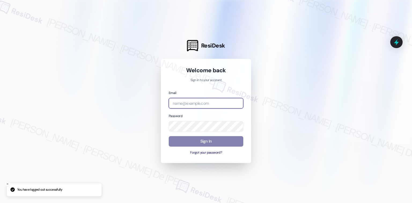
drag, startPoint x: 186, startPoint y: 107, endPoint x: 190, endPoint y: 107, distance: 3.8
click at [186, 107] on input "email" at bounding box center [206, 103] width 75 height 10
click at [0, 202] on com-1password-button at bounding box center [0, 203] width 0 height 0
click at [216, 106] on input "email" at bounding box center [206, 103] width 75 height 10
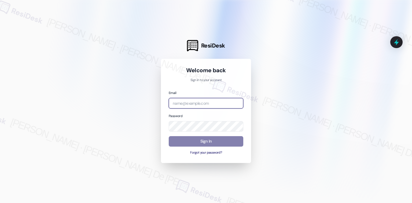
click at [0, 202] on com-1password-button at bounding box center [0, 203] width 0 height 0
click at [348, 34] on div at bounding box center [206, 101] width 412 height 203
click at [202, 104] on input "email" at bounding box center [206, 103] width 75 height 10
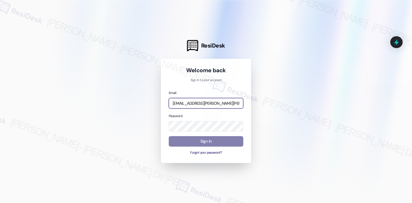
type input "[EMAIL_ADDRESS][PERSON_NAME][PERSON_NAME][PERSON_NAME][DOMAIN_NAME]"
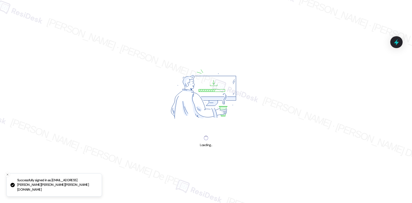
click at [208, 145] on div "Loading..." at bounding box center [206, 145] width 12 height 6
